Goal: Information Seeking & Learning: Find specific page/section

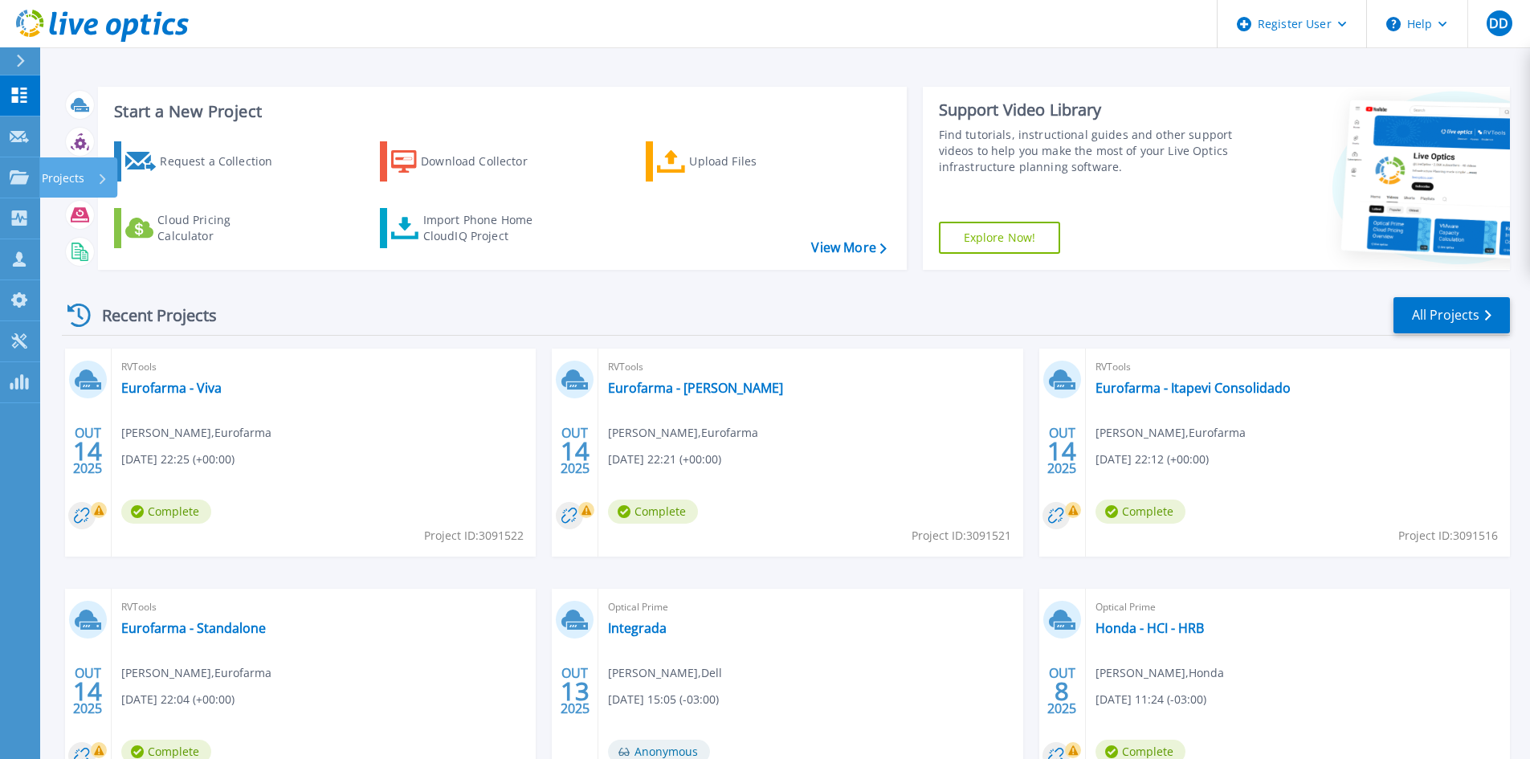
click at [14, 189] on link "Projects Projects" at bounding box center [20, 177] width 40 height 41
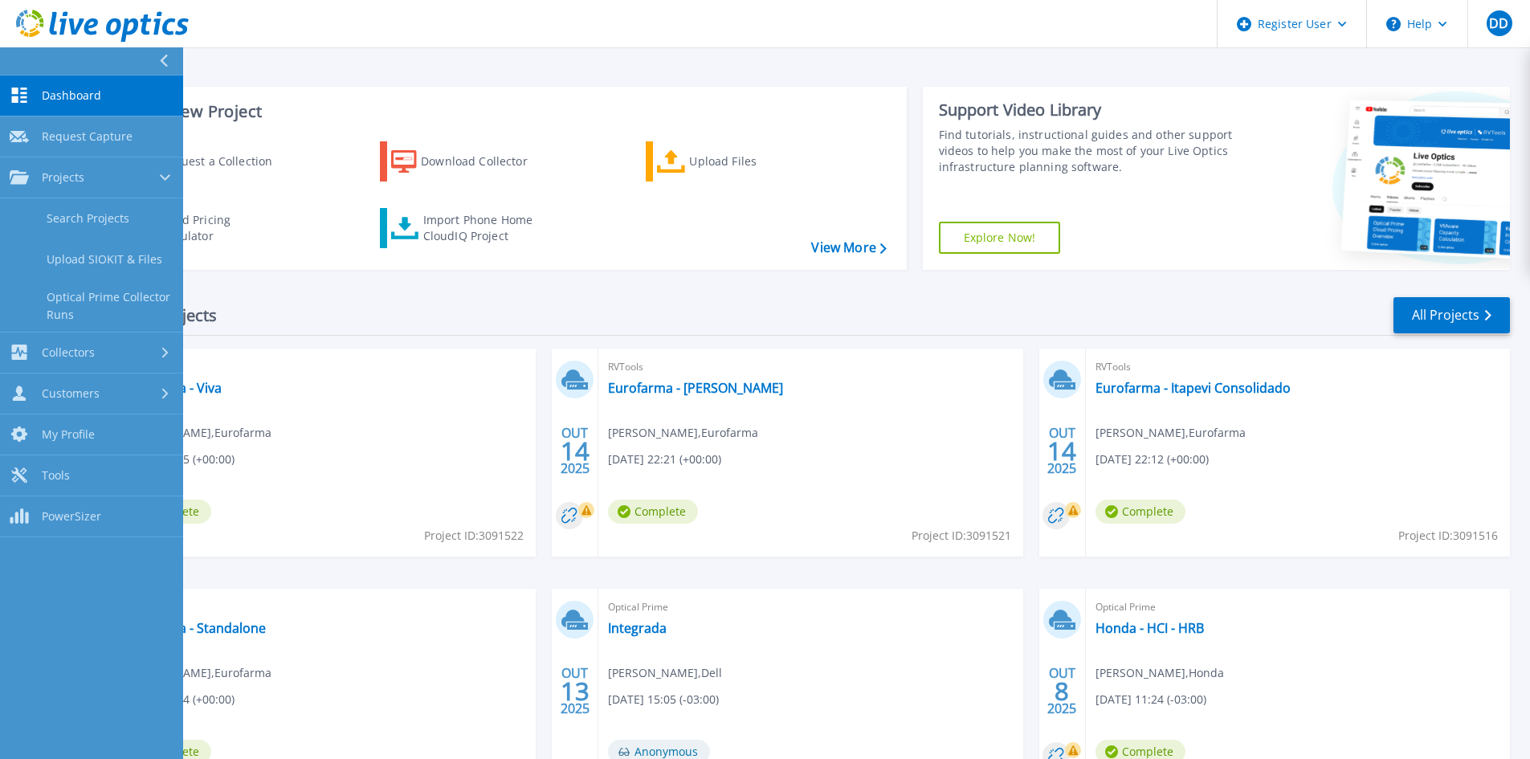
click at [103, 206] on link "Search Projects" at bounding box center [91, 218] width 183 height 41
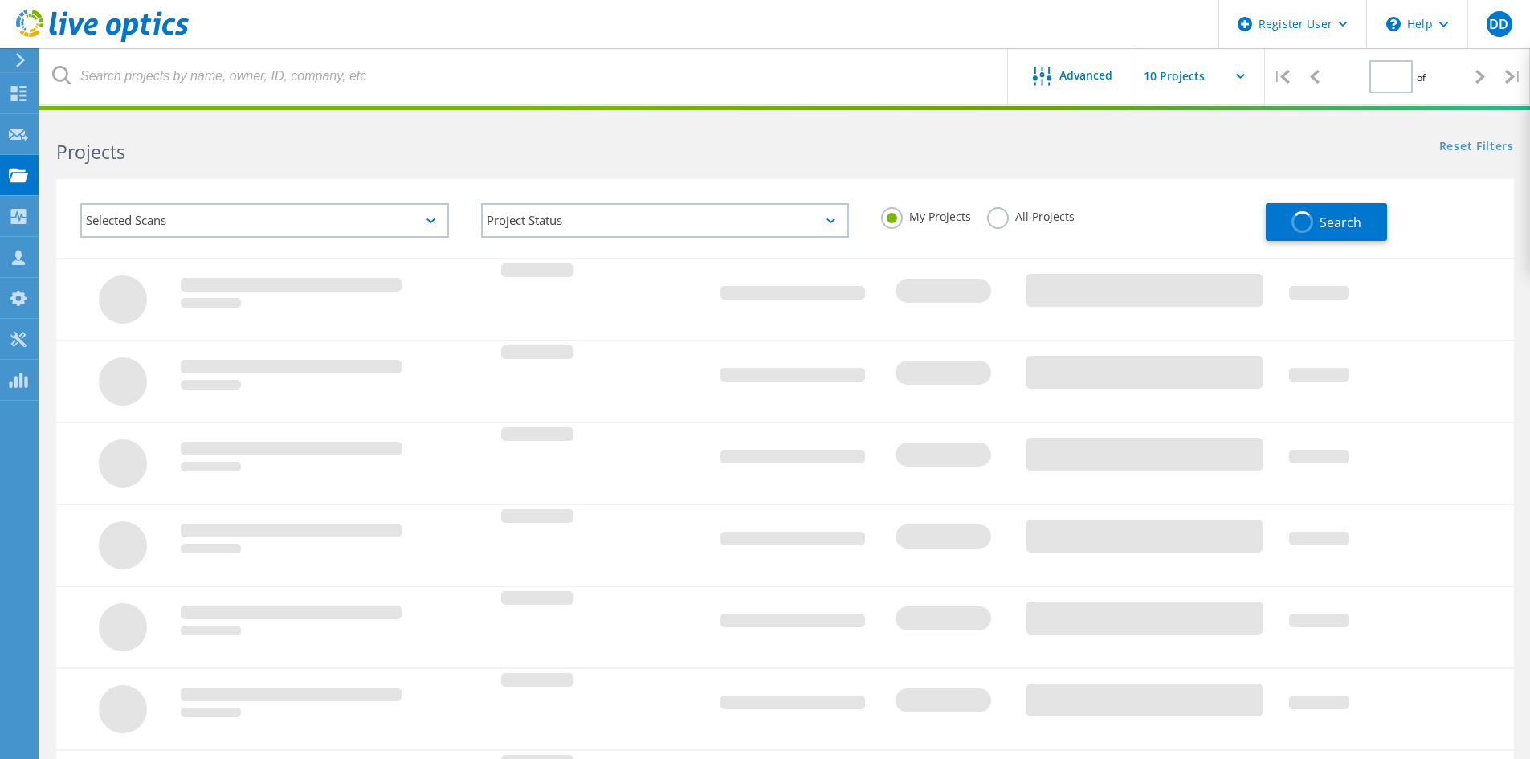
type input "1"
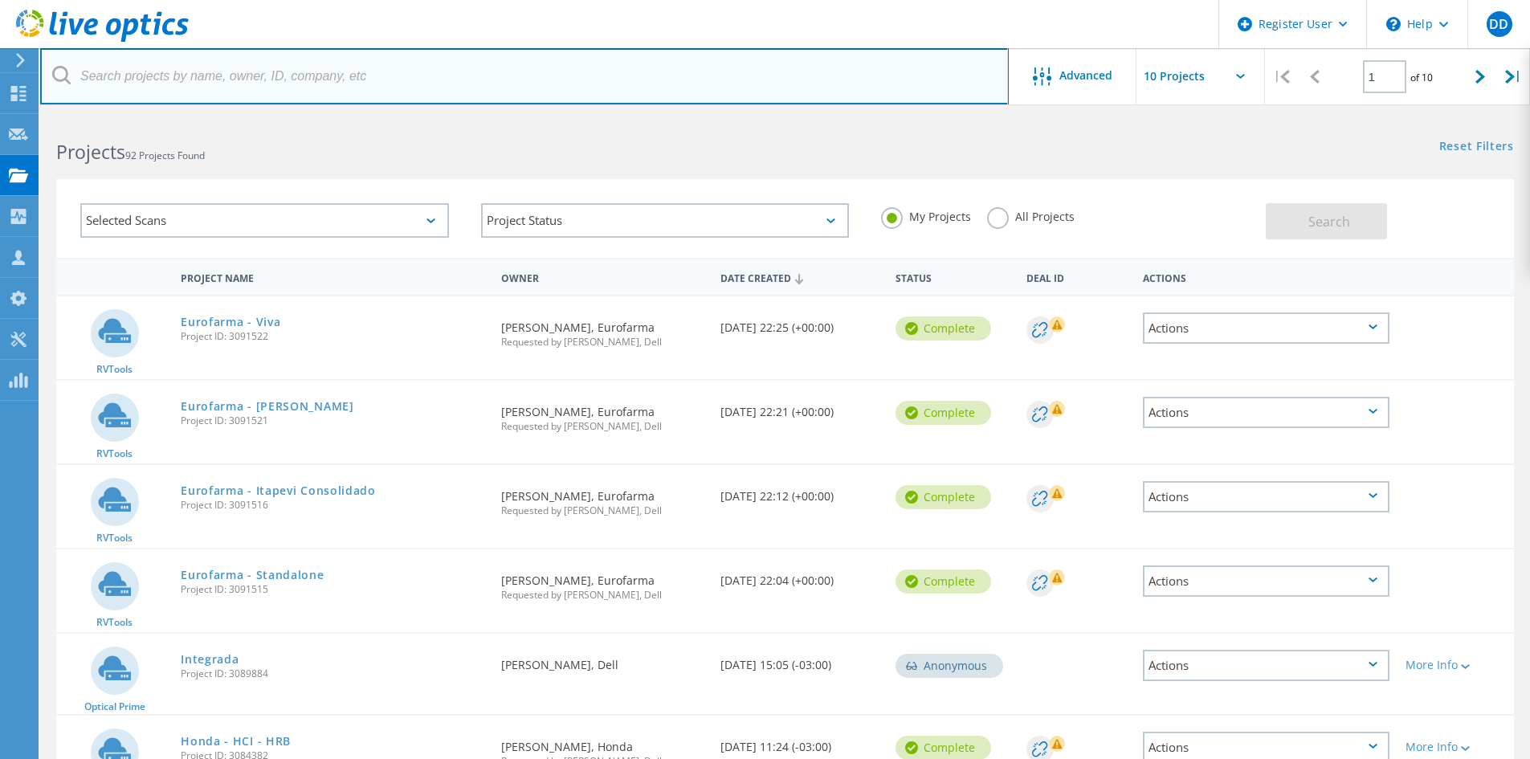
click at [311, 88] on input "text" at bounding box center [524, 76] width 968 height 56
type input "eurofarma"
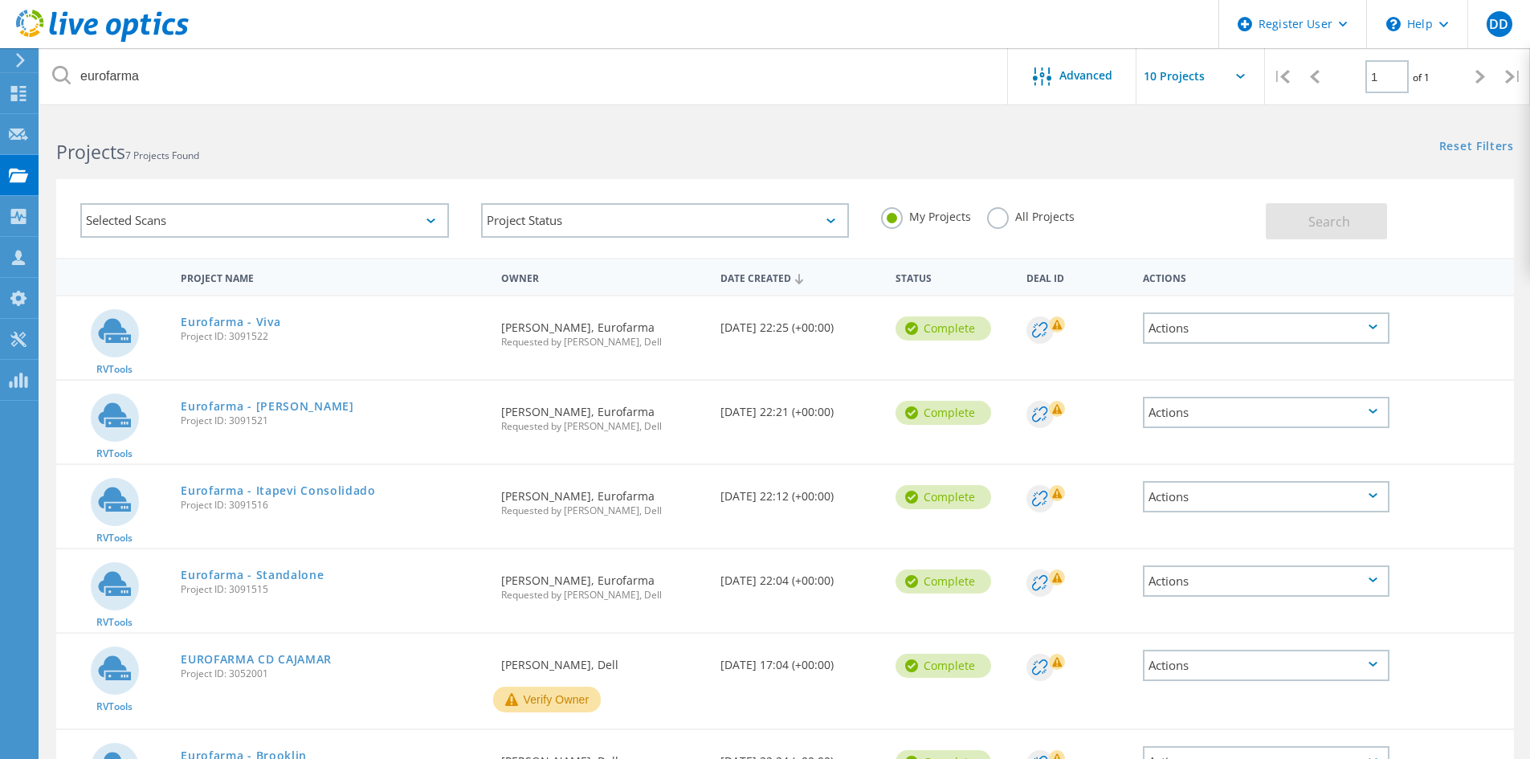
click at [1029, 222] on label "All Projects" at bounding box center [1031, 214] width 88 height 15
click at [0, 0] on input "All Projects" at bounding box center [0, 0] width 0 height 0
click at [1353, 223] on button "Search" at bounding box center [1325, 221] width 121 height 36
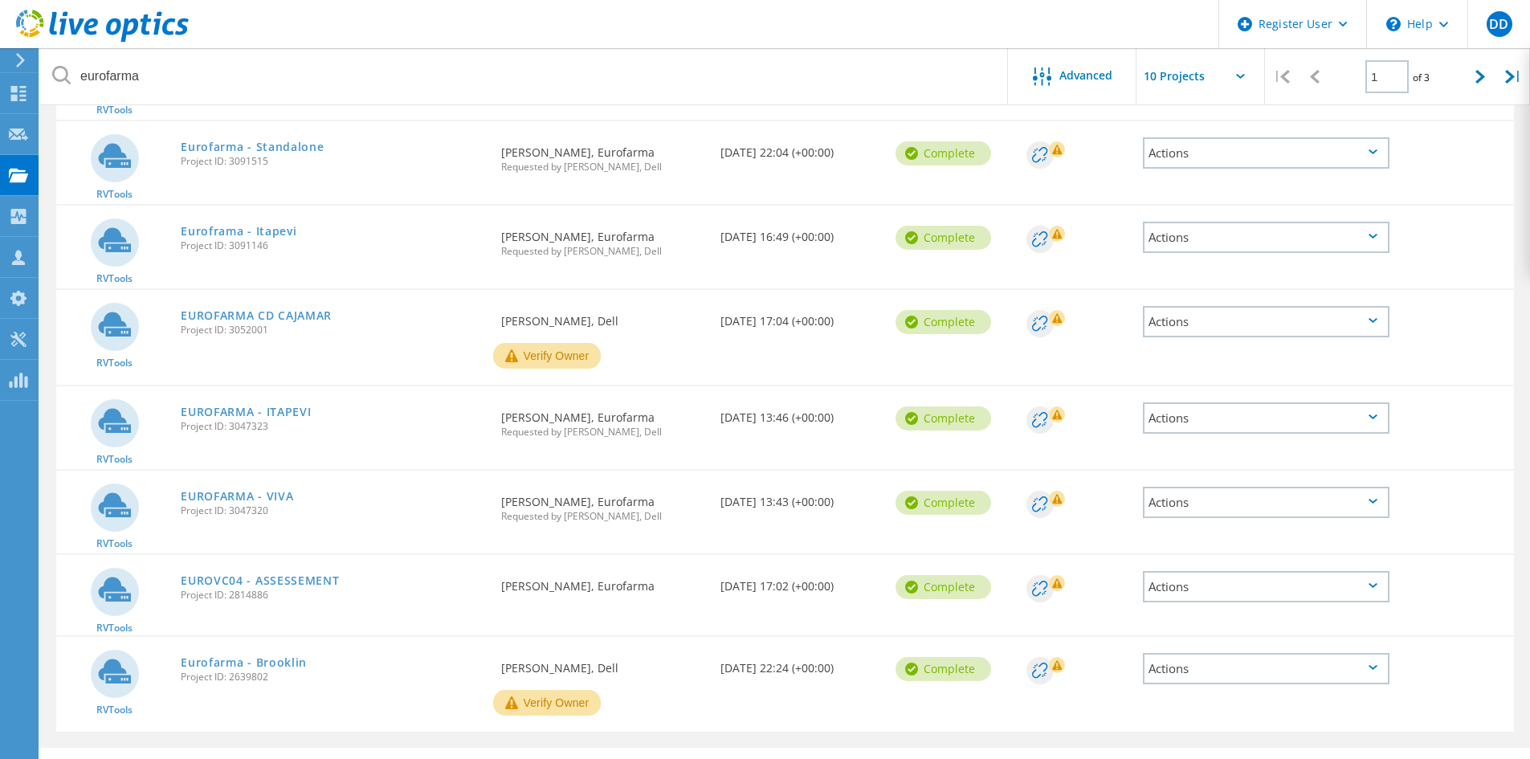
scroll to position [465, 0]
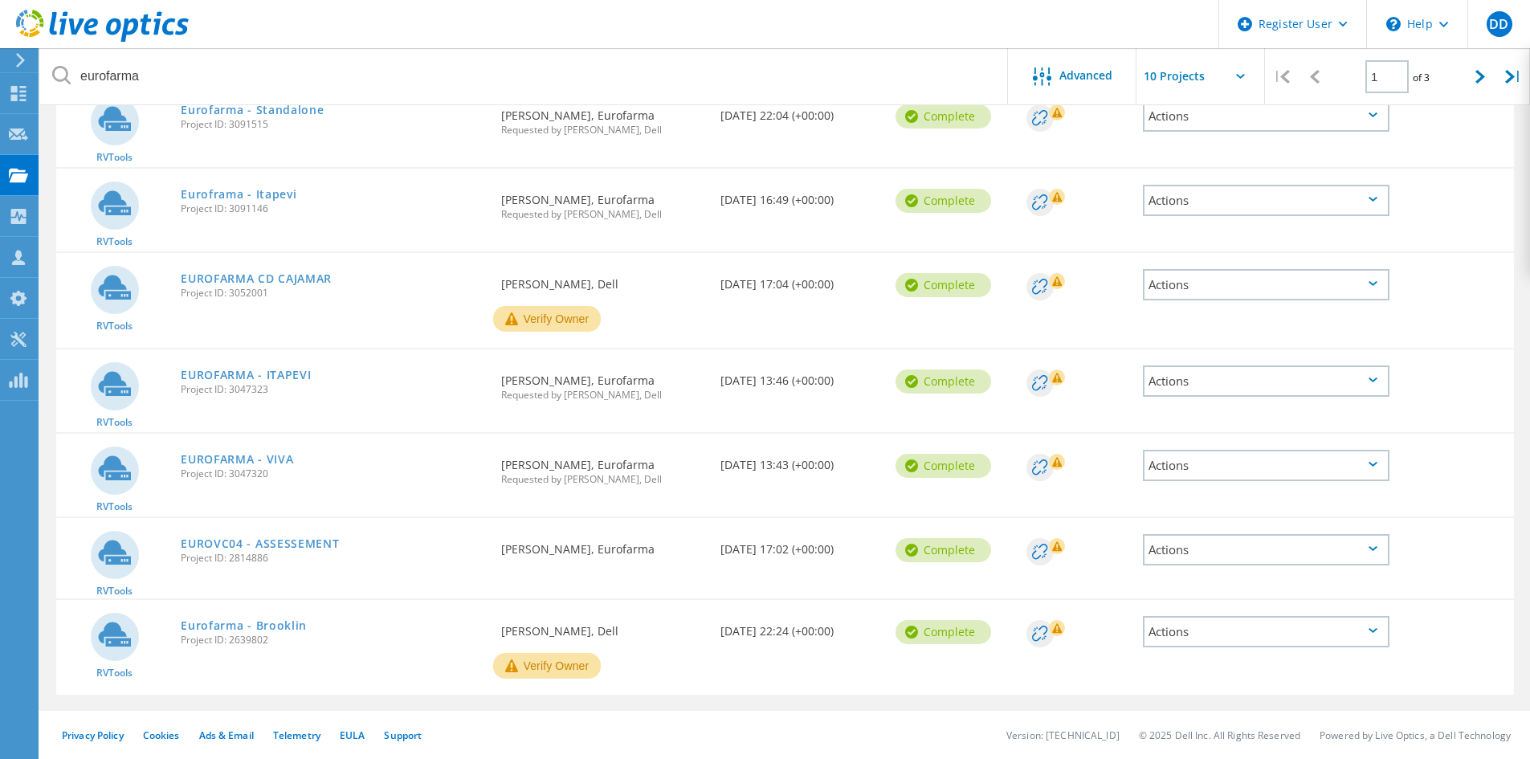
click at [1122, 329] on div "RVTools EUROFARMA CD CAJAMAR Project ID: 3052001 Requested By Daniel Dewes, Del…" at bounding box center [784, 300] width 1457 height 95
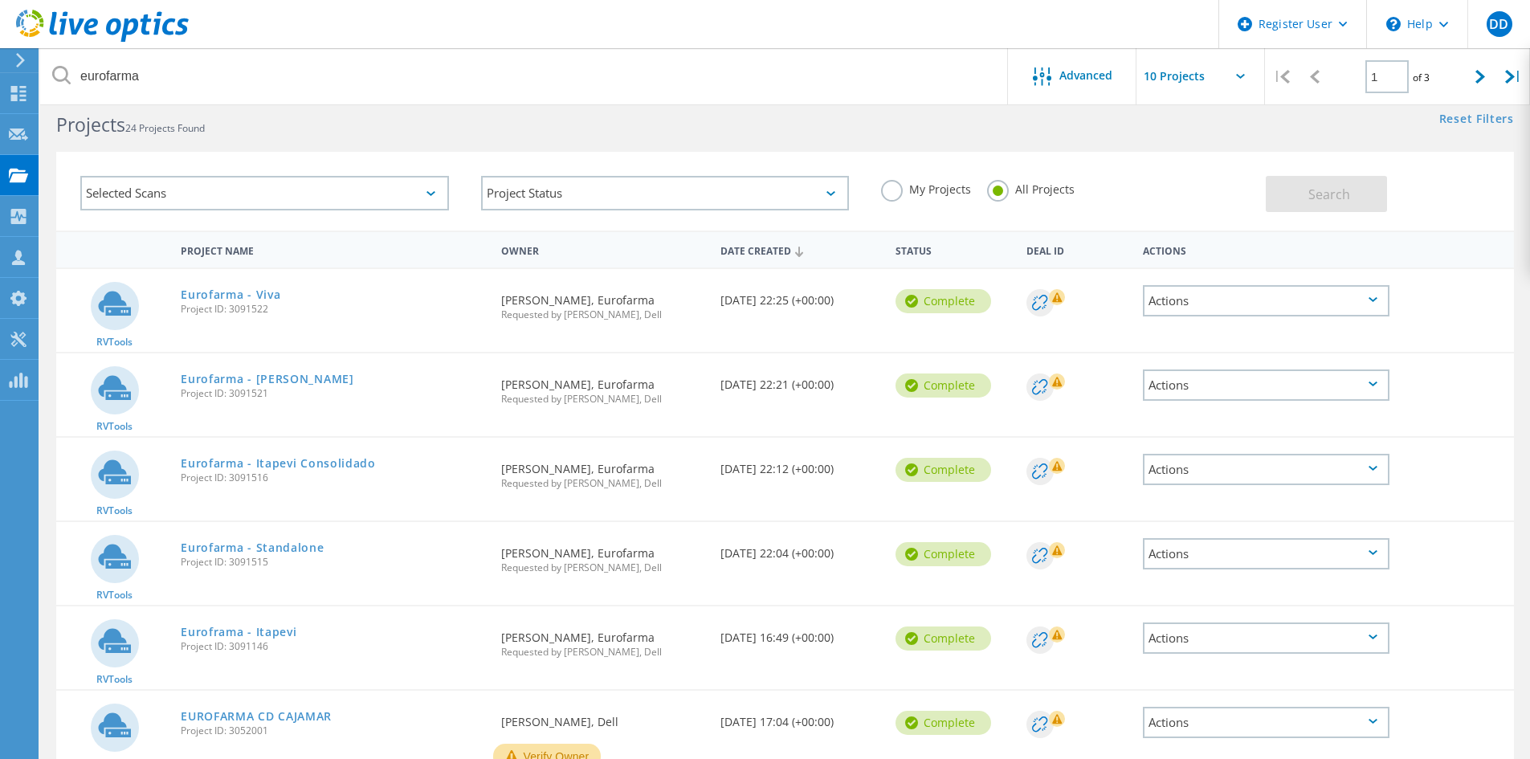
scroll to position [0, 0]
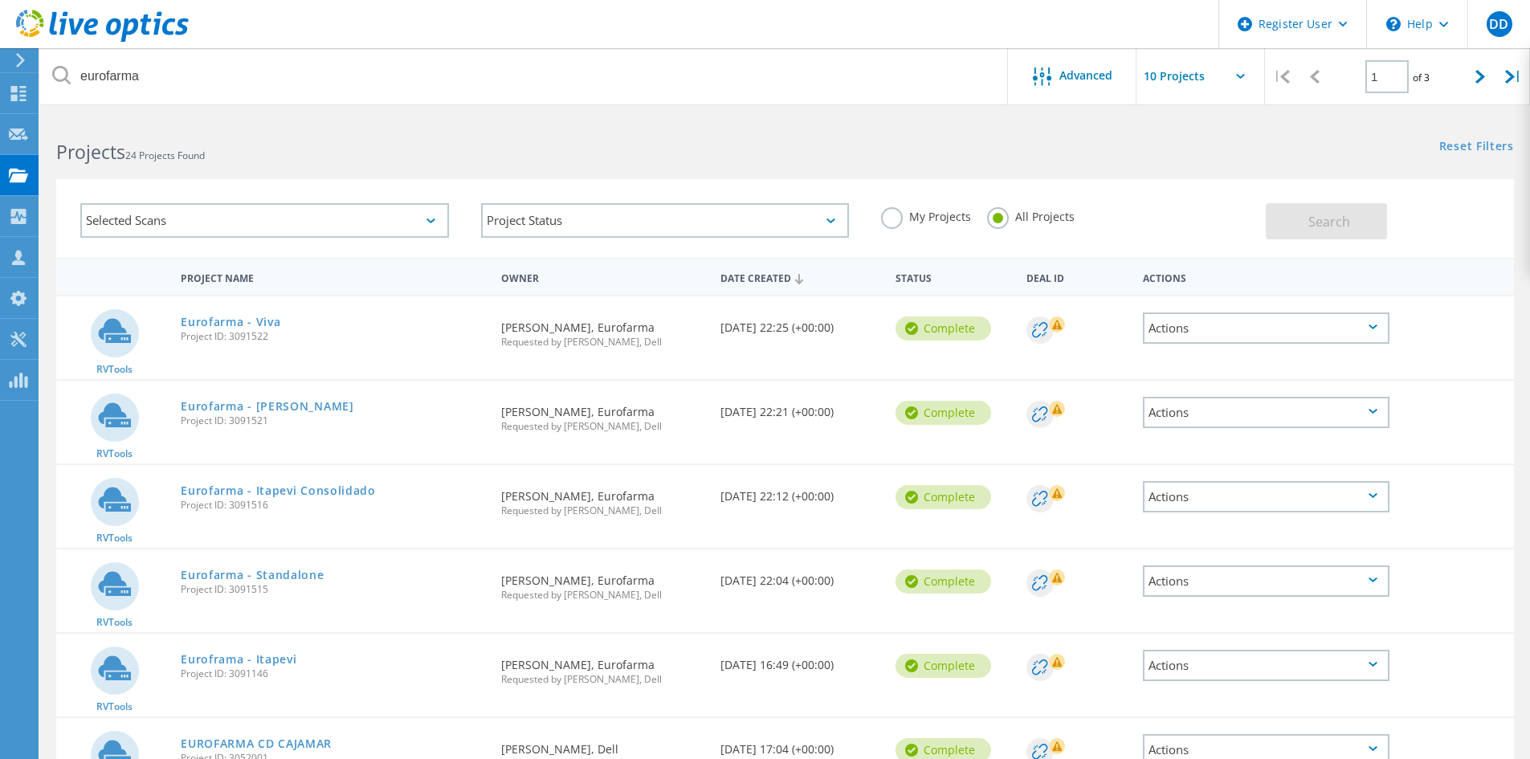
click at [1111, 279] on div "Deal Id" at bounding box center [1076, 277] width 116 height 30
click at [1132, 237] on div "My Projects All Projects" at bounding box center [1065, 216] width 401 height 59
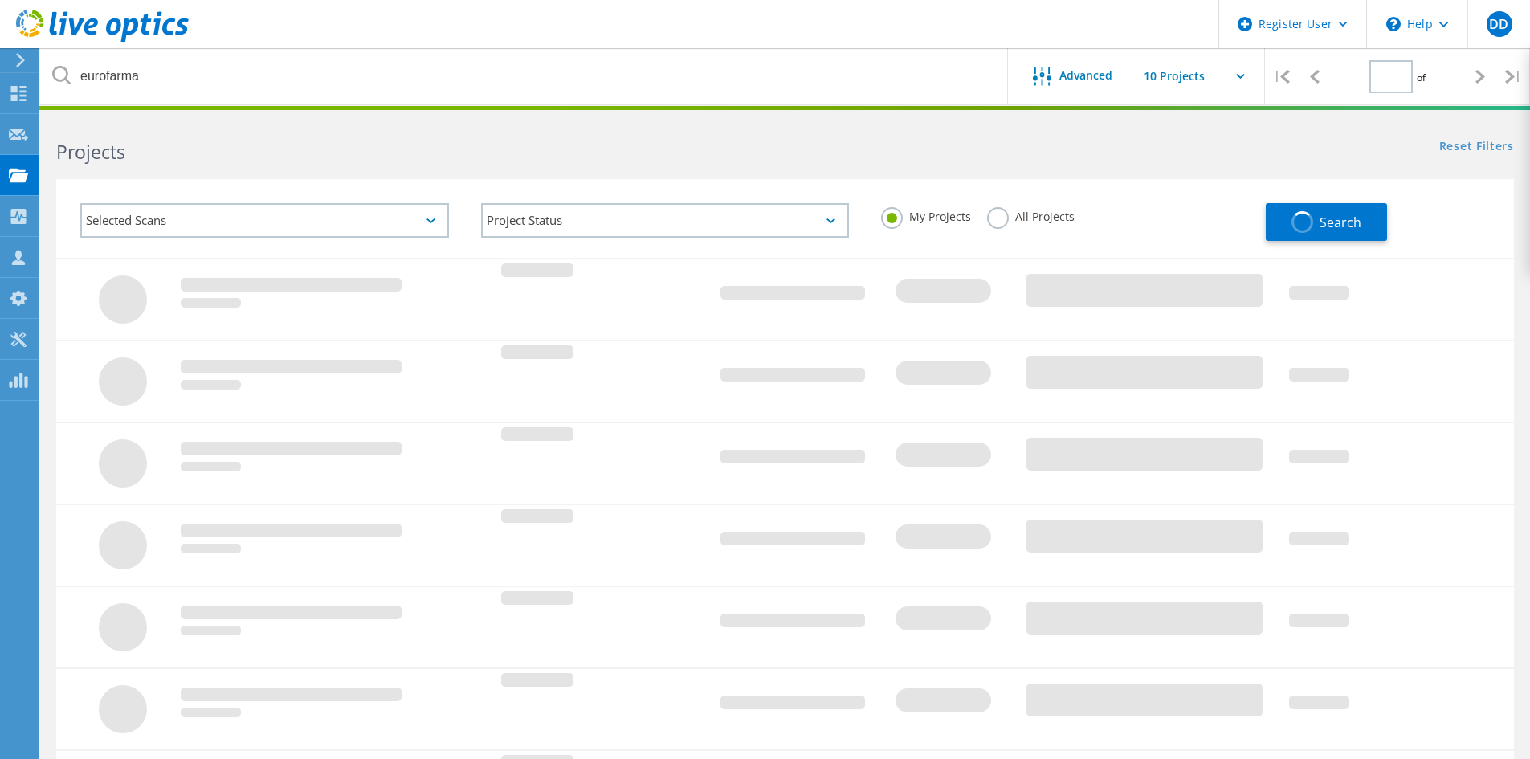
type input "1"
